Goal: Task Accomplishment & Management: Complete application form

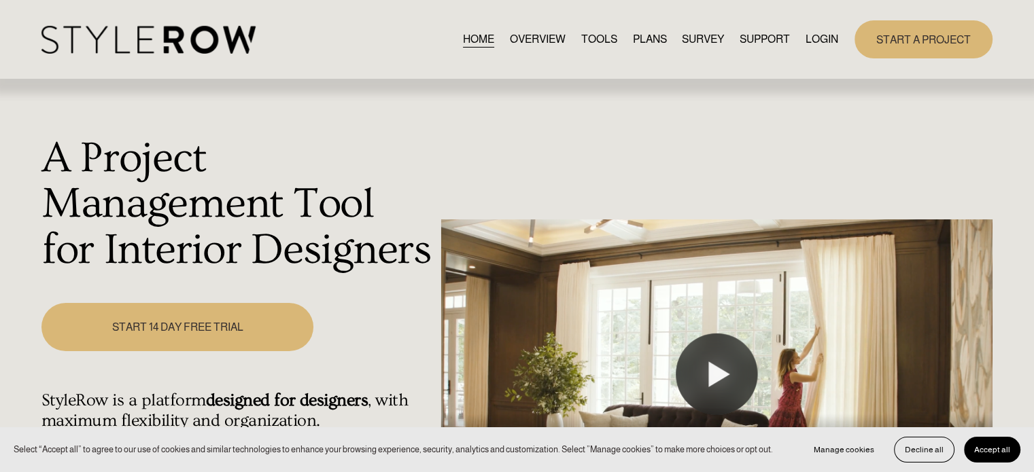
click at [813, 41] on link "LOGIN" at bounding box center [821, 39] width 33 height 18
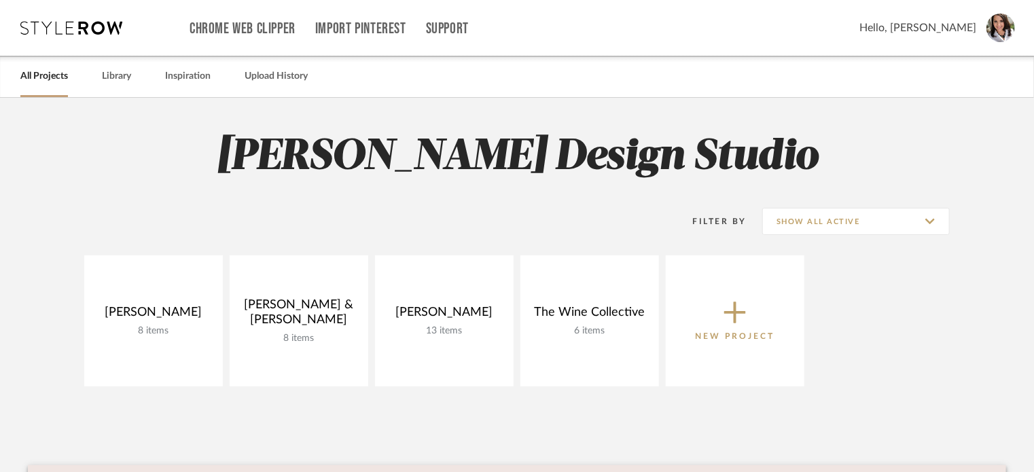
click at [741, 310] on icon at bounding box center [735, 312] width 22 height 29
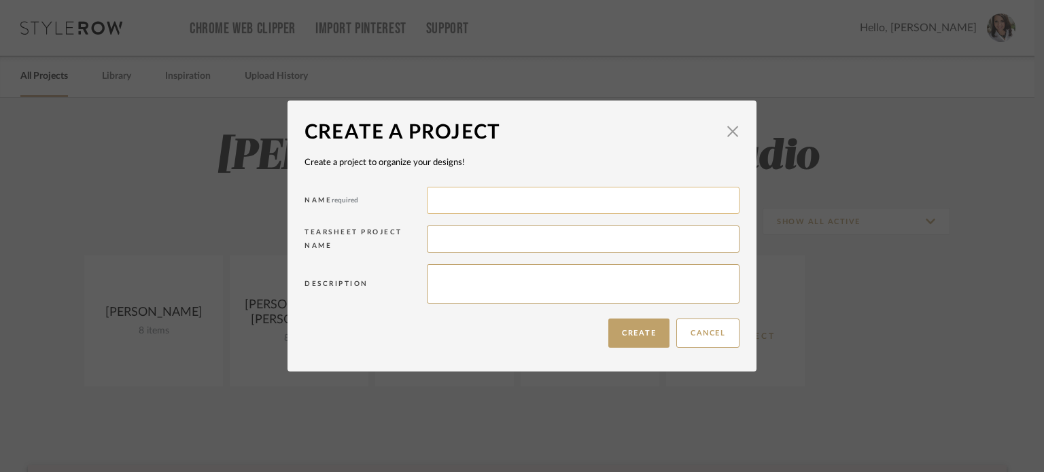
click at [436, 200] on input at bounding box center [583, 200] width 313 height 27
click at [455, 200] on input at bounding box center [583, 200] width 313 height 27
type input "M"
type input "O"
type input "[PERSON_NAME]"
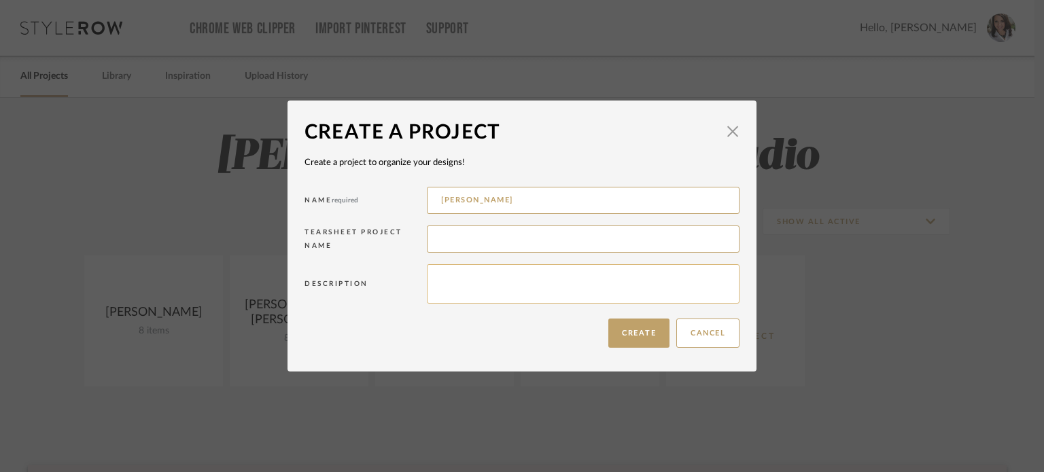
click at [448, 278] on textarea at bounding box center [583, 283] width 313 height 39
type textarea "2 bathrooms"
click at [624, 332] on button "Create" at bounding box center [638, 333] width 61 height 29
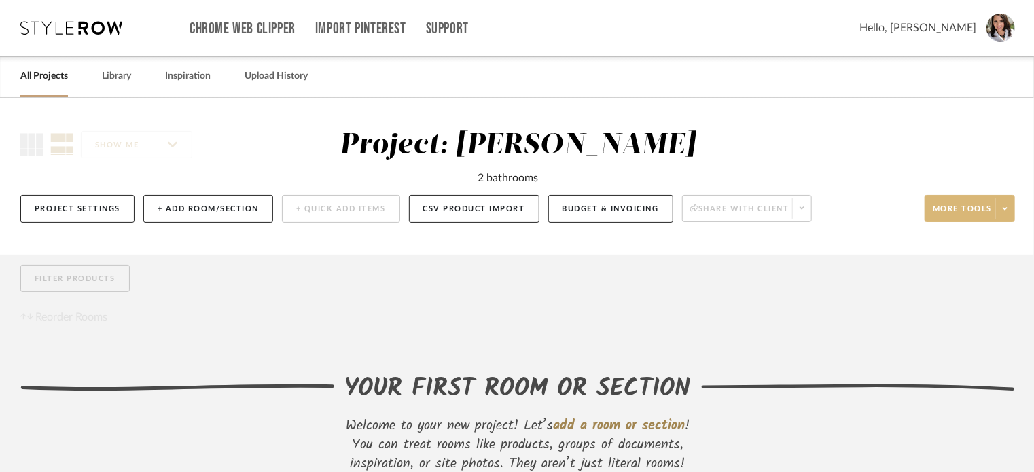
click at [1008, 213] on span at bounding box center [1004, 208] width 19 height 20
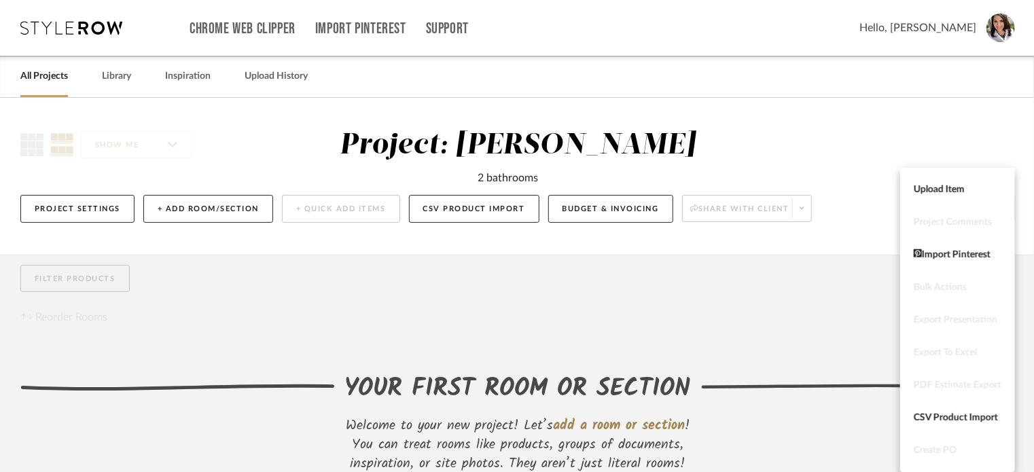
click at [242, 217] on div at bounding box center [517, 236] width 1034 height 472
click at [233, 211] on button "+ Add Room/Section" at bounding box center [208, 209] width 130 height 28
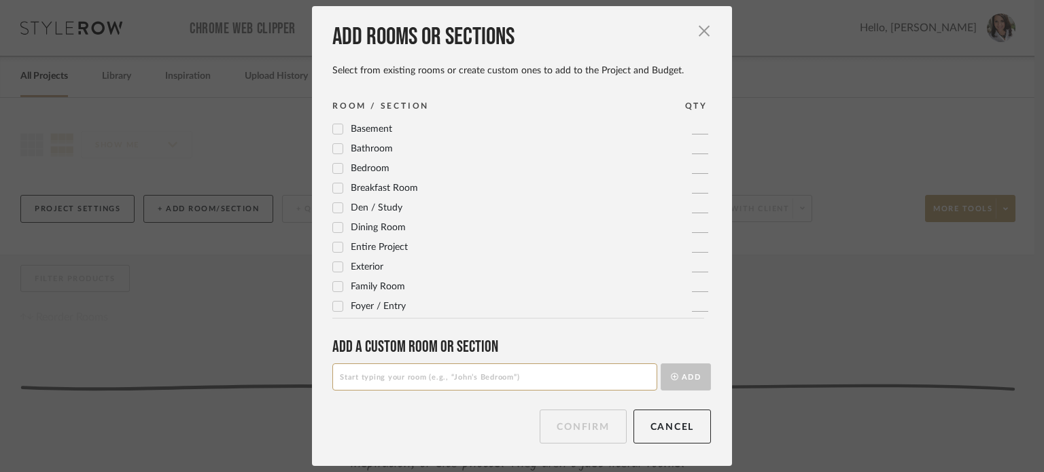
click at [333, 149] on icon at bounding box center [338, 149] width 10 height 10
click at [451, 366] on input at bounding box center [494, 377] width 325 height 27
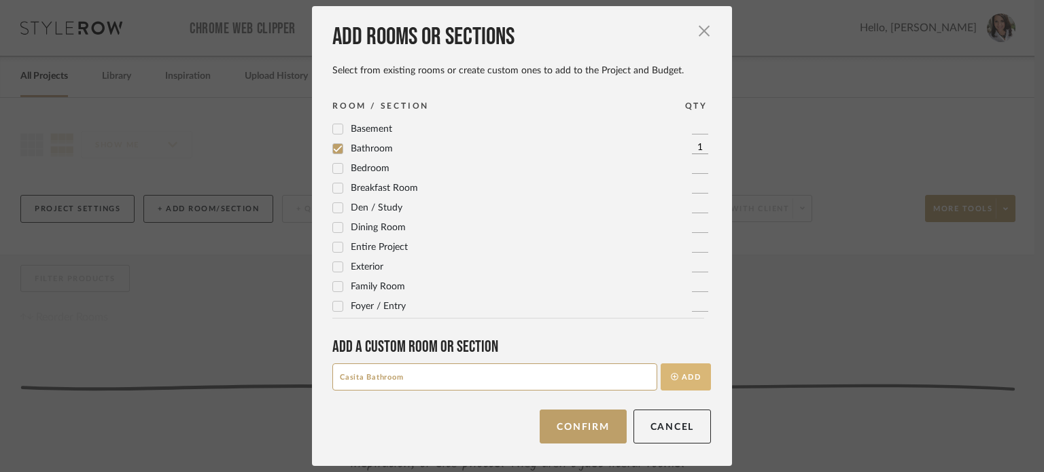
type input "Casita Bathroom"
click at [667, 383] on button "Add" at bounding box center [685, 377] width 50 height 27
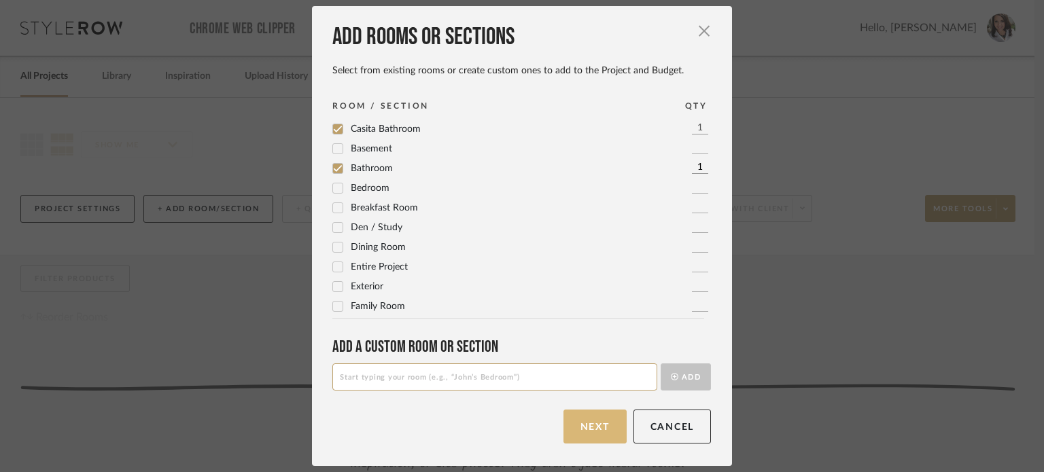
click at [593, 426] on button "Next" at bounding box center [594, 427] width 63 height 34
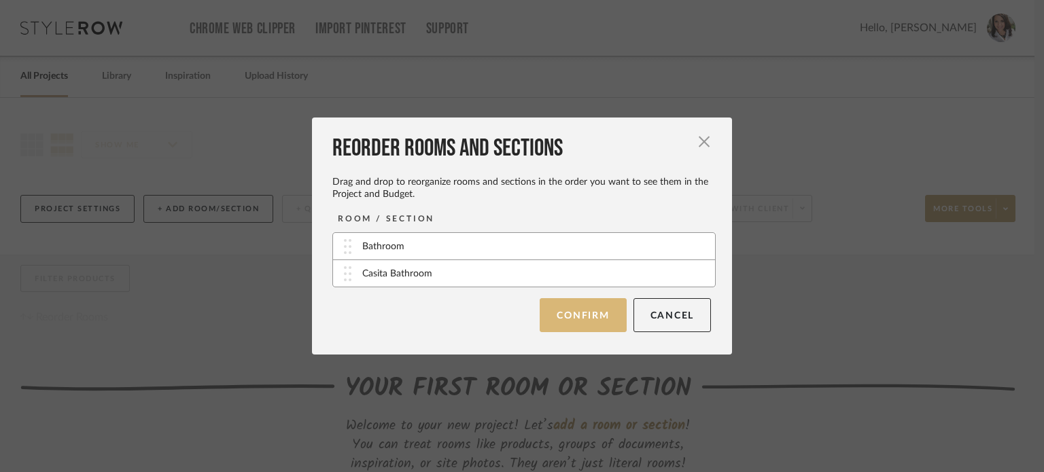
click at [587, 319] on button "Confirm" at bounding box center [583, 315] width 86 height 34
